Goal: Complete application form

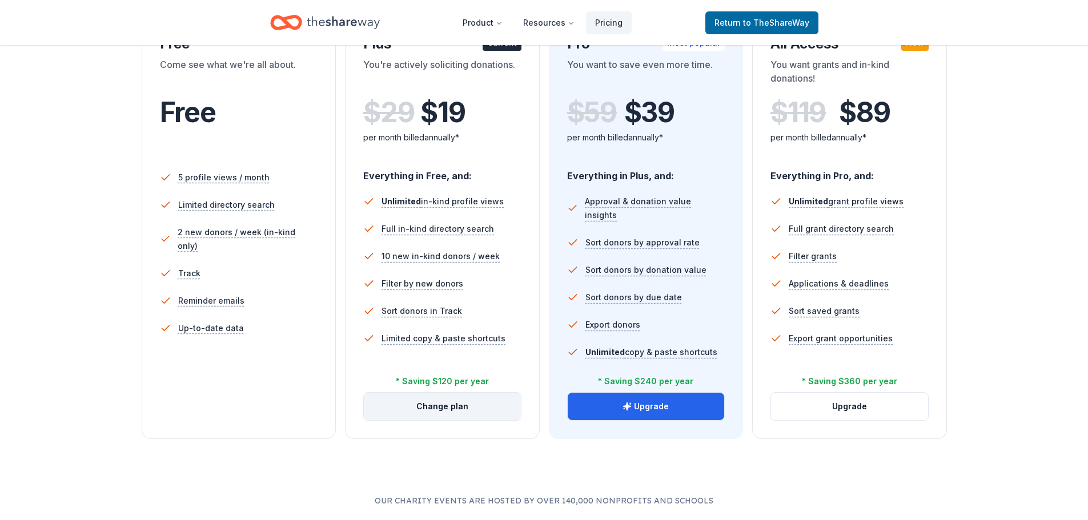
click at [488, 400] on button "Change plan" at bounding box center [442, 406] width 157 height 27
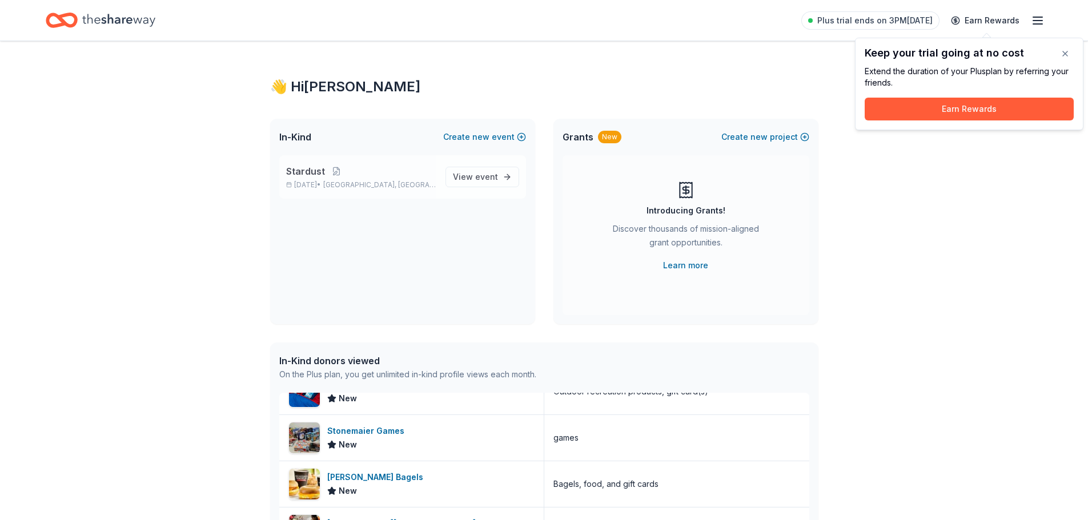
drag, startPoint x: 487, startPoint y: 180, endPoint x: 471, endPoint y: 189, distance: 18.4
click at [487, 180] on span "event" at bounding box center [486, 177] width 23 height 10
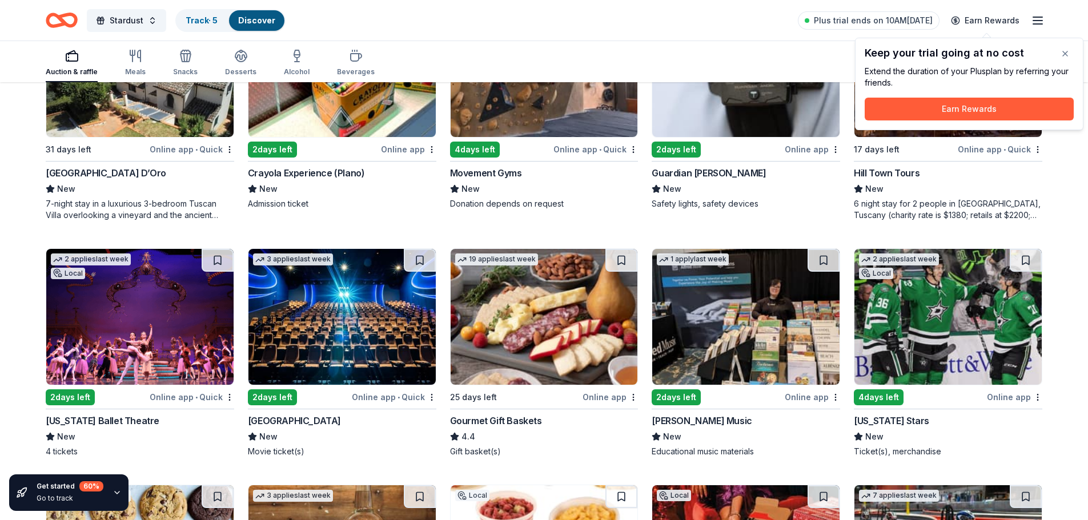
scroll to position [1989, 0]
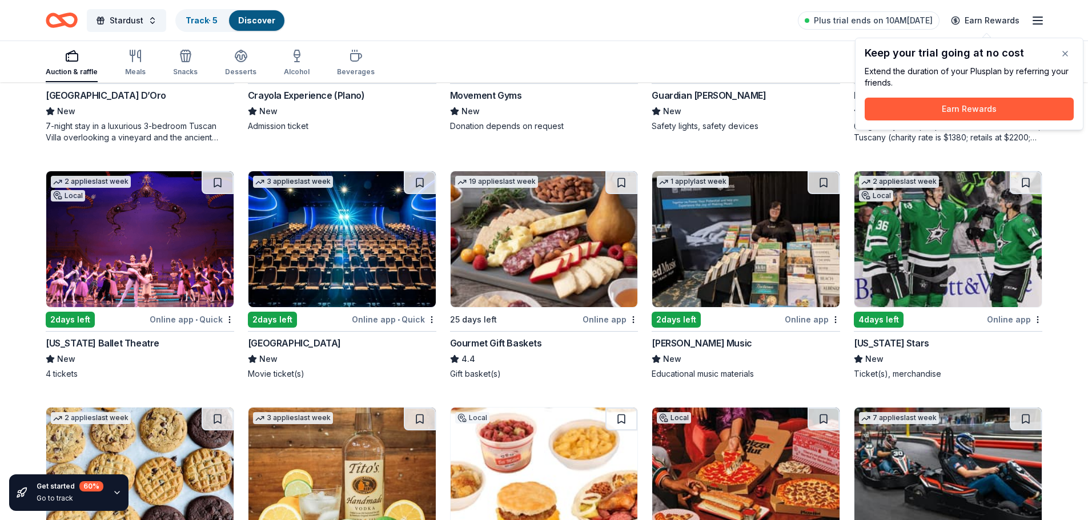
click at [296, 242] on img at bounding box center [341, 239] width 187 height 136
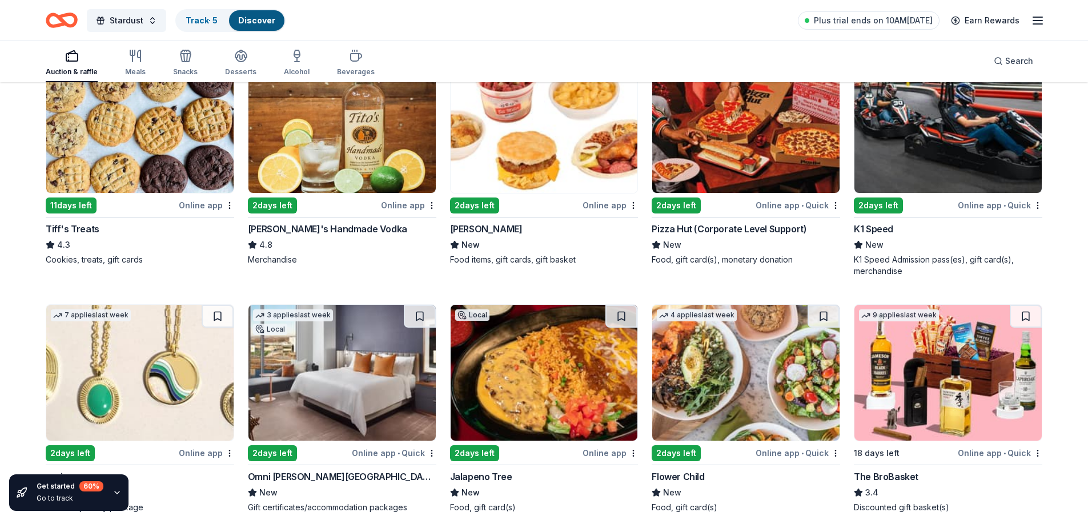
scroll to position [2388, 0]
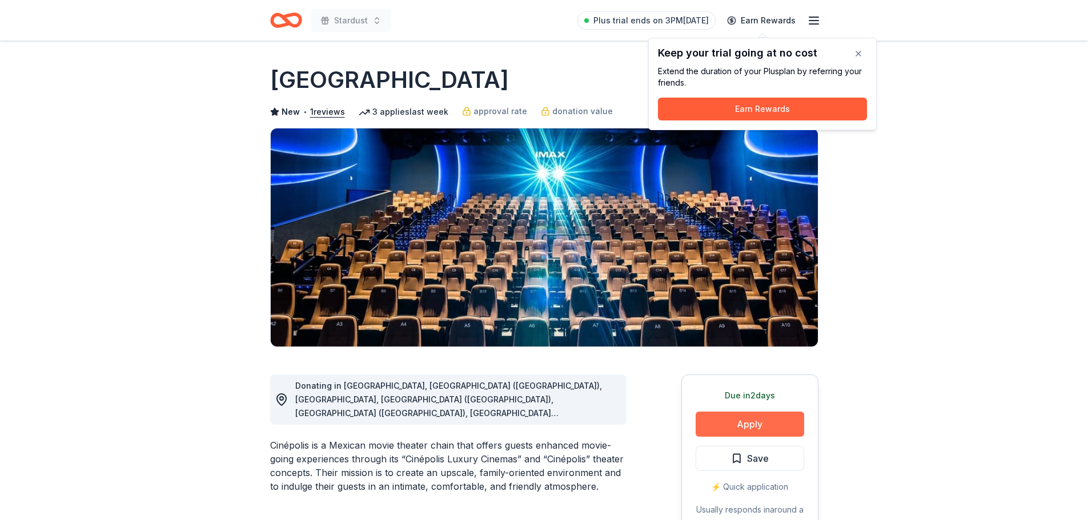
click at [741, 421] on button "Apply" at bounding box center [750, 424] width 109 height 25
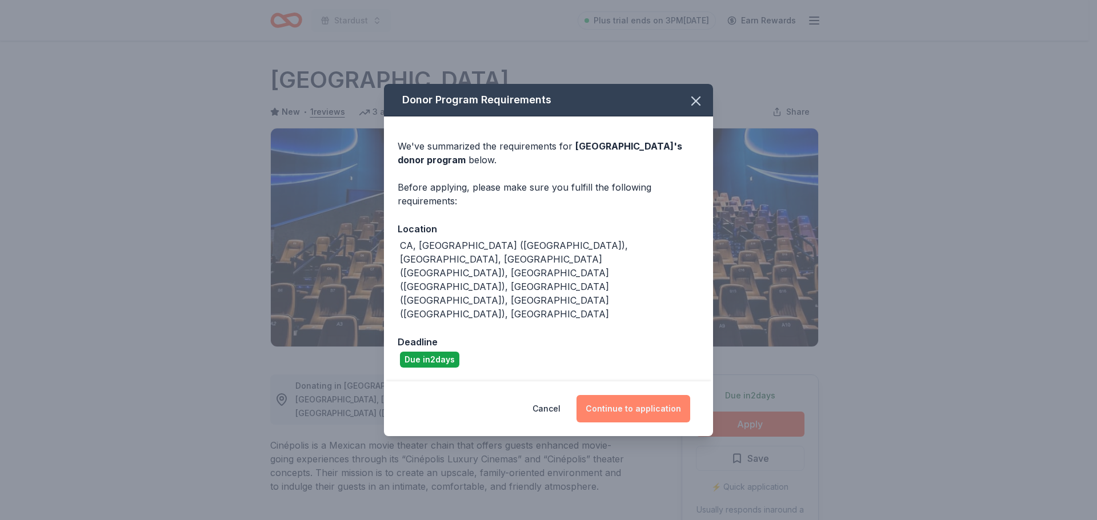
click at [631, 395] on button "Continue to application" at bounding box center [633, 408] width 114 height 27
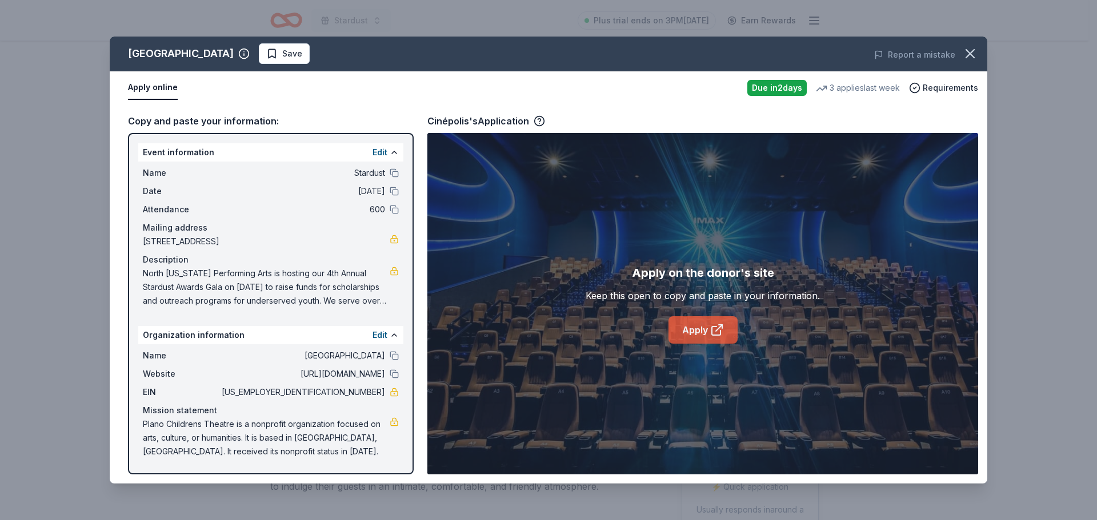
click at [719, 333] on icon at bounding box center [717, 330] width 14 height 14
